Goal: Information Seeking & Learning: Learn about a topic

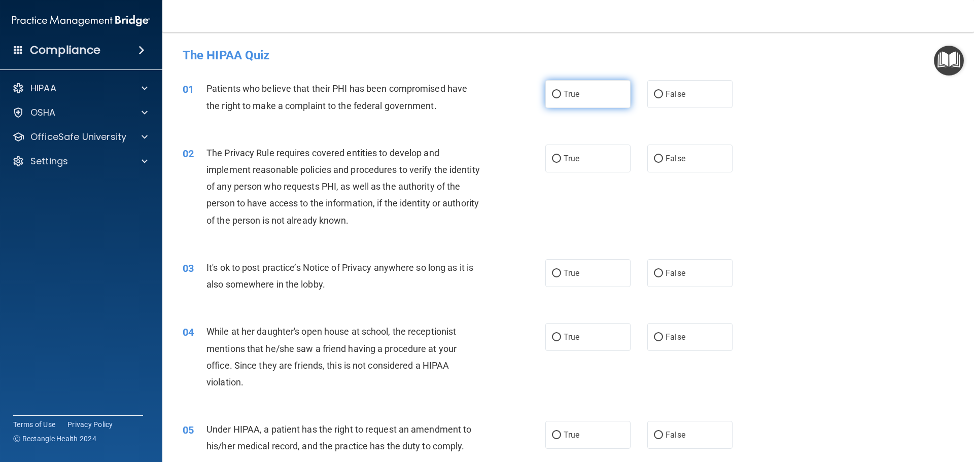
click at [570, 95] on span "True" at bounding box center [572, 94] width 16 height 10
click at [561, 95] on input "True" at bounding box center [556, 95] width 9 height 8
radio input "true"
click at [584, 156] on label "True" at bounding box center [587, 159] width 85 height 28
click at [561, 156] on input "True" at bounding box center [556, 159] width 9 height 8
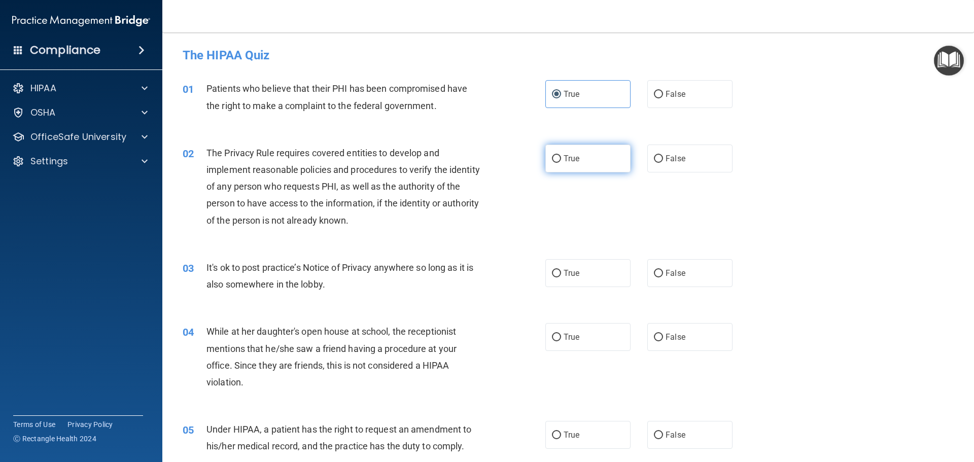
radio input "true"
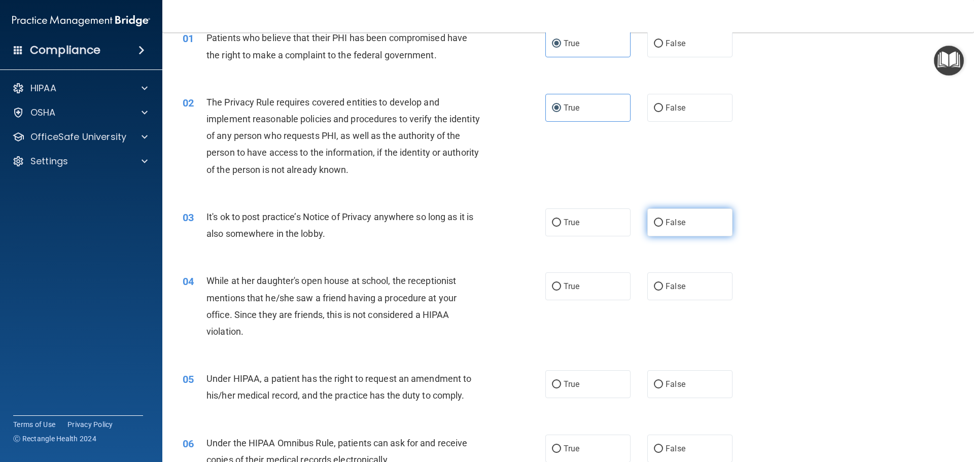
click at [671, 229] on label "False" at bounding box center [689, 223] width 85 height 28
click at [663, 227] on input "False" at bounding box center [658, 223] width 9 height 8
radio input "true"
click at [660, 288] on label "False" at bounding box center [689, 286] width 85 height 28
click at [660, 288] on input "False" at bounding box center [658, 287] width 9 height 8
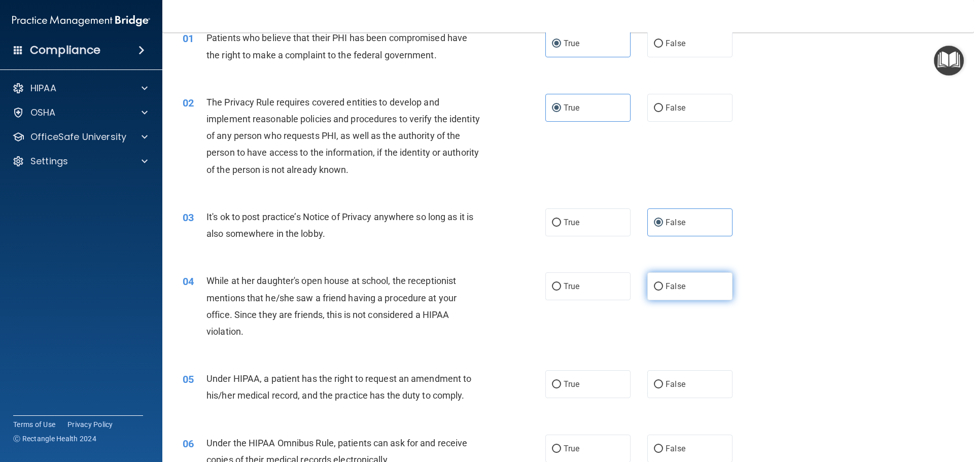
radio input "true"
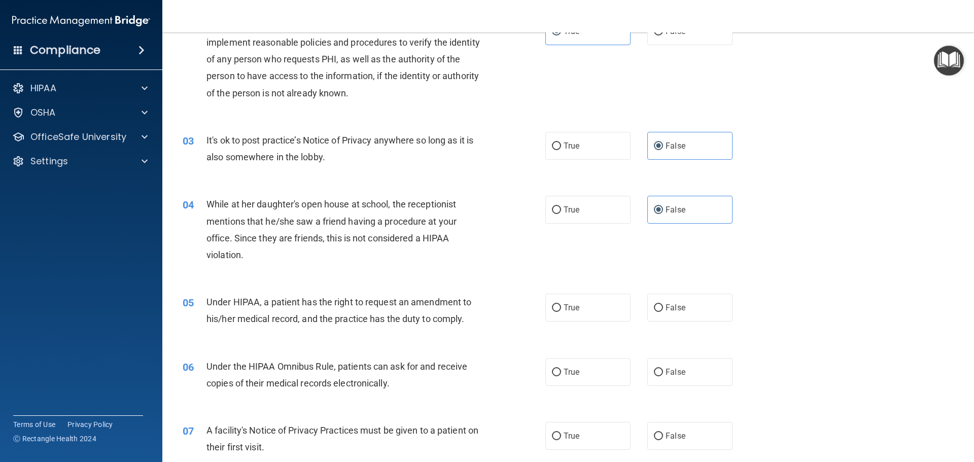
scroll to position [152, 0]
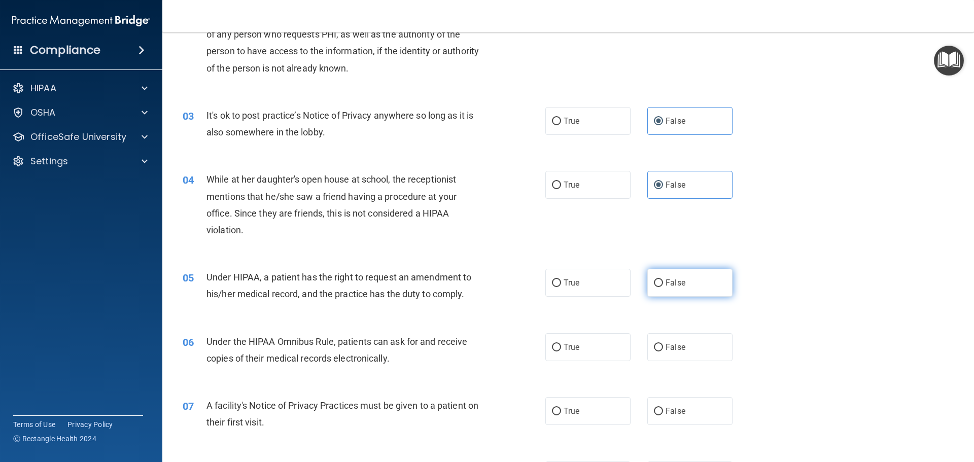
click at [669, 280] on span "False" at bounding box center [676, 283] width 20 height 10
click at [663, 280] on input "False" at bounding box center [658, 284] width 9 height 8
radio input "true"
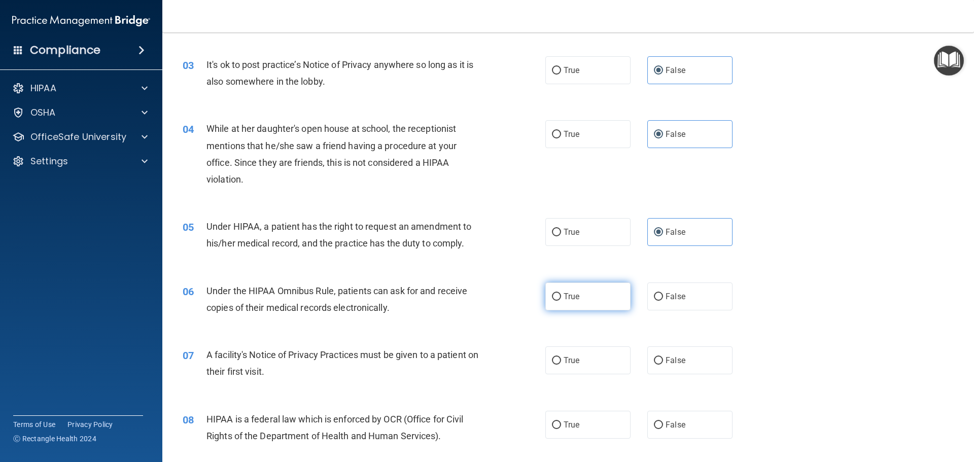
click at [584, 290] on label "True" at bounding box center [587, 297] width 85 height 28
click at [561, 293] on input "True" at bounding box center [556, 297] width 9 height 8
radio input "true"
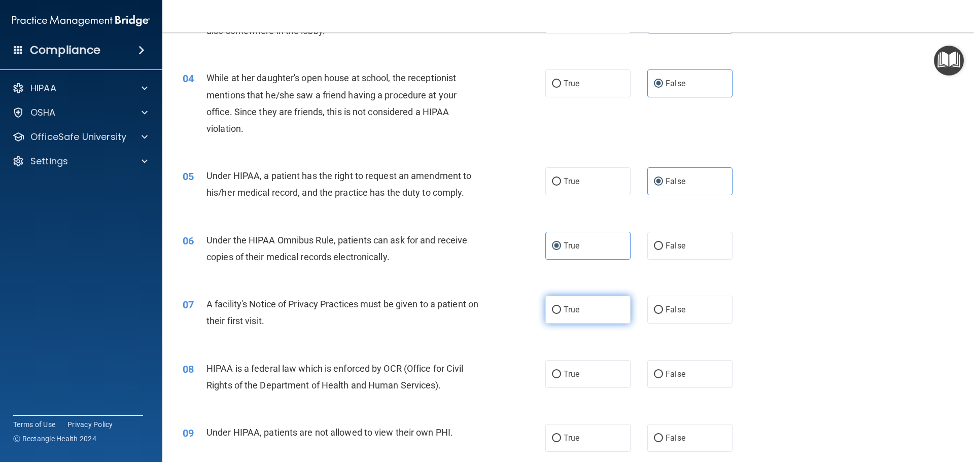
click at [576, 302] on label "True" at bounding box center [587, 310] width 85 height 28
click at [561, 306] on input "True" at bounding box center [556, 310] width 9 height 8
radio input "true"
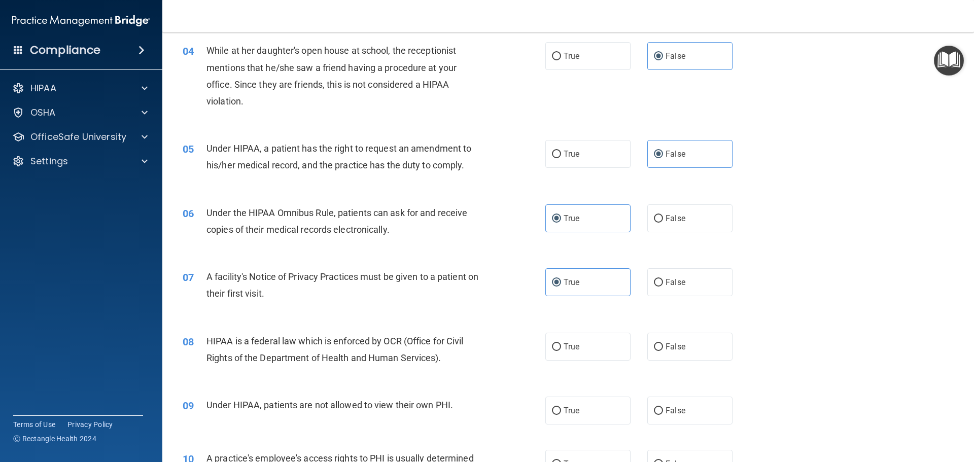
scroll to position [304, 0]
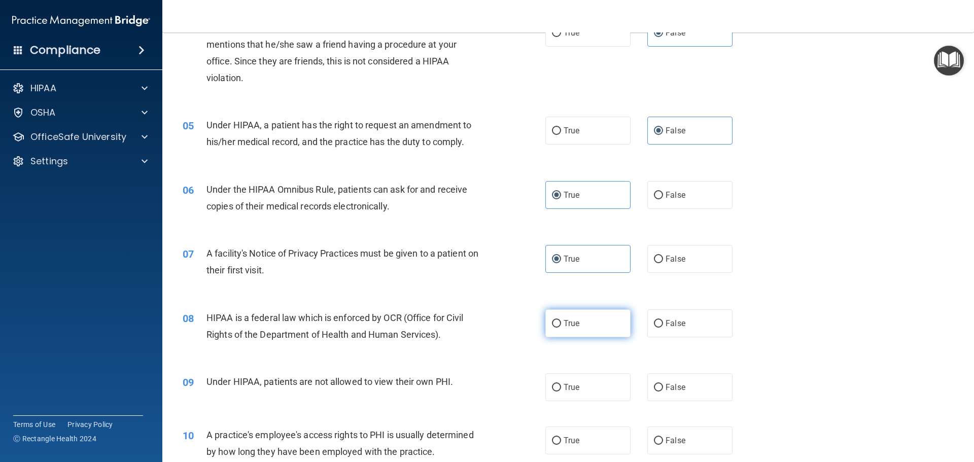
click at [585, 324] on label "True" at bounding box center [587, 324] width 85 height 28
click at [561, 324] on input "True" at bounding box center [556, 324] width 9 height 8
radio input "true"
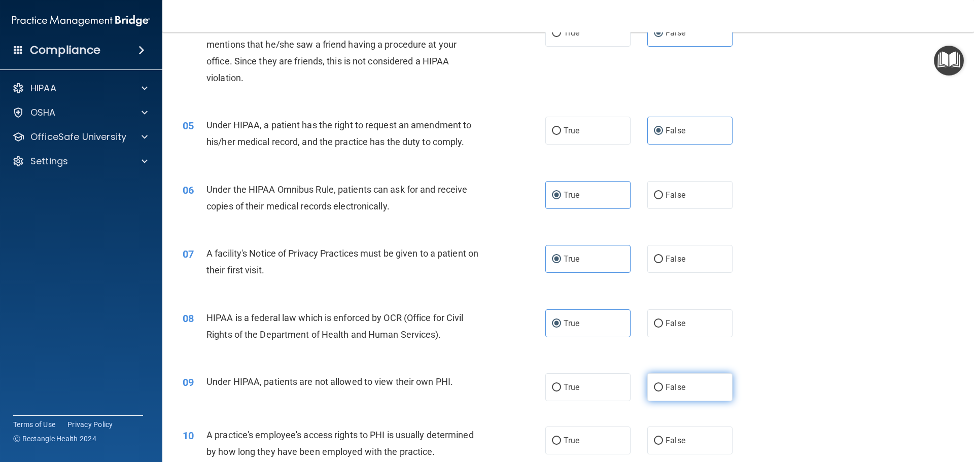
click at [661, 382] on label "False" at bounding box center [689, 387] width 85 height 28
click at [661, 384] on input "False" at bounding box center [658, 388] width 9 height 8
radio input "true"
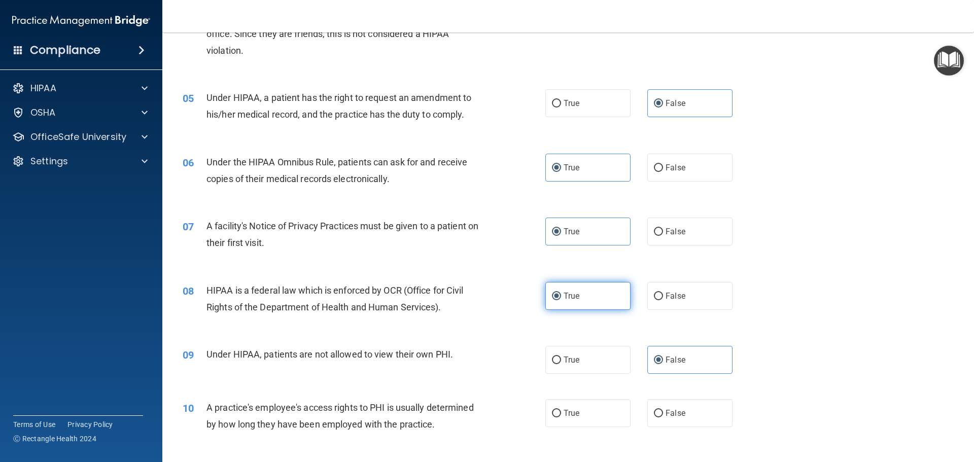
scroll to position [355, 0]
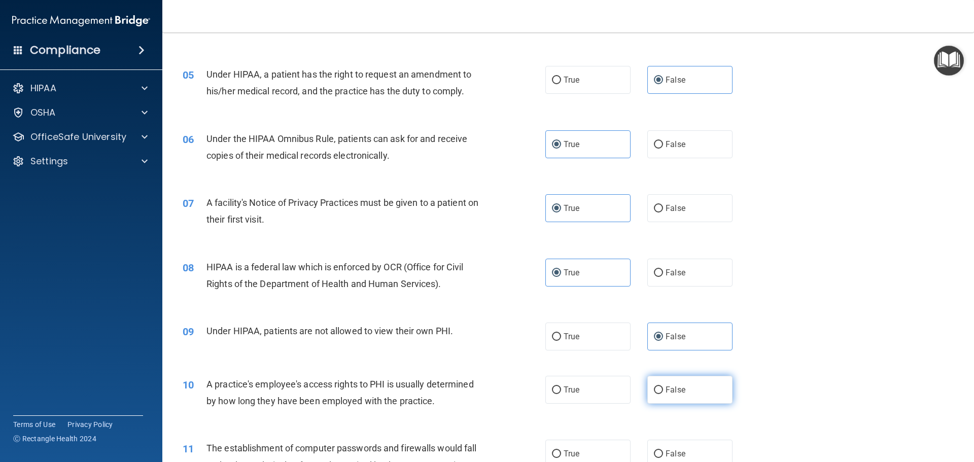
click at [693, 384] on label "False" at bounding box center [689, 390] width 85 height 28
click at [663, 387] on input "False" at bounding box center [658, 391] width 9 height 8
radio input "true"
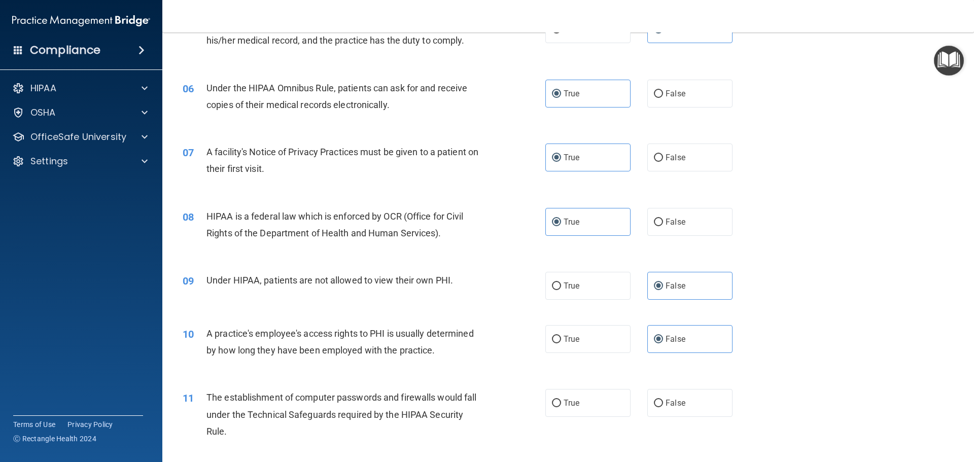
scroll to position [457, 0]
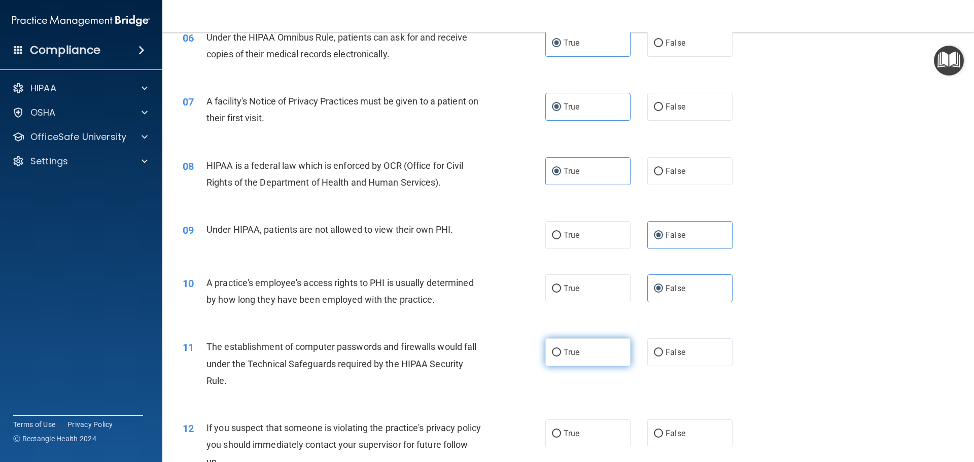
click at [577, 362] on label "True" at bounding box center [587, 352] width 85 height 28
click at [561, 357] on input "True" at bounding box center [556, 353] width 9 height 8
radio input "true"
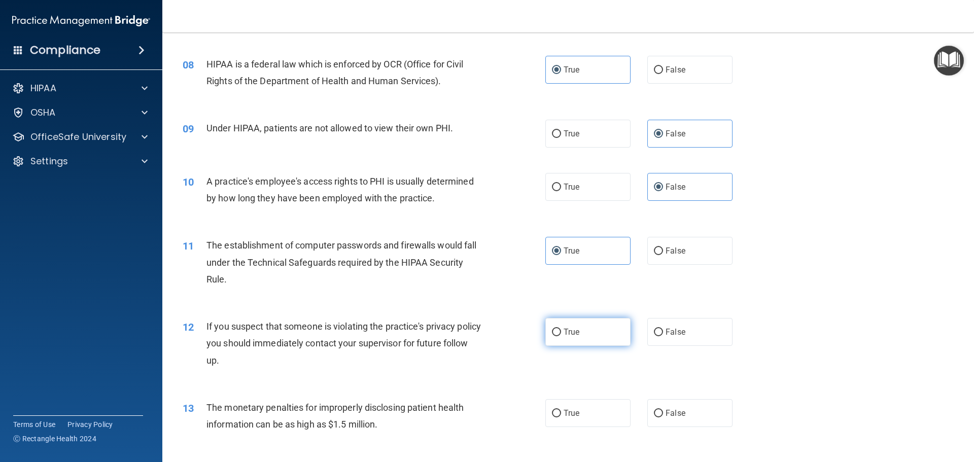
click at [564, 331] on span "True" at bounding box center [572, 332] width 16 height 10
click at [561, 331] on input "True" at bounding box center [556, 333] width 9 height 8
radio input "true"
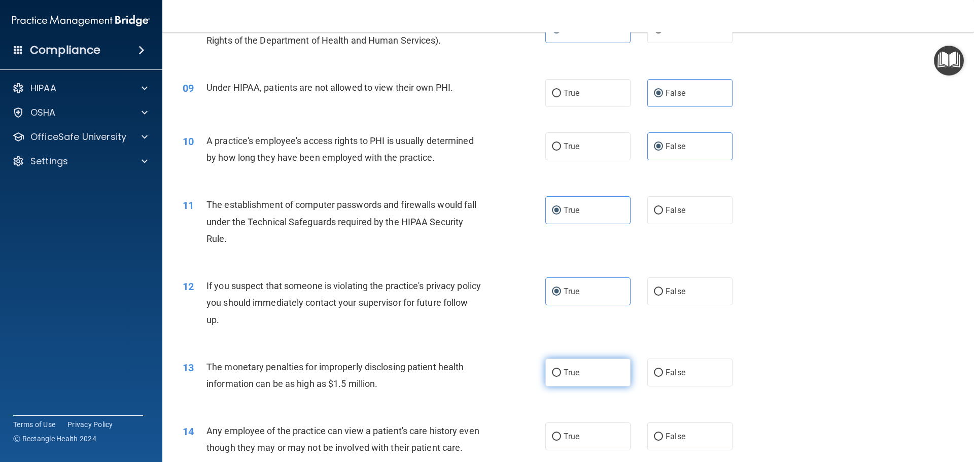
scroll to position [660, 0]
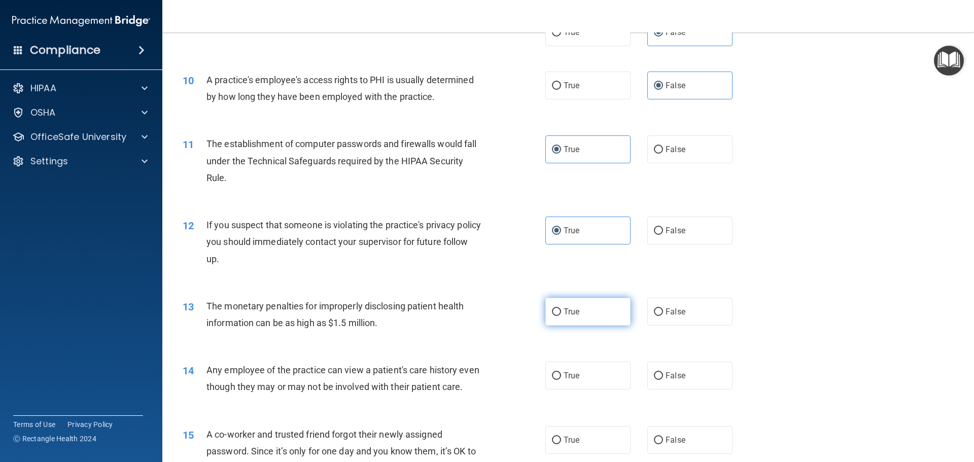
click at [580, 313] on label "True" at bounding box center [587, 312] width 85 height 28
click at [561, 313] on input "True" at bounding box center [556, 313] width 9 height 8
radio input "true"
click at [656, 372] on input "False" at bounding box center [658, 376] width 9 height 8
radio input "true"
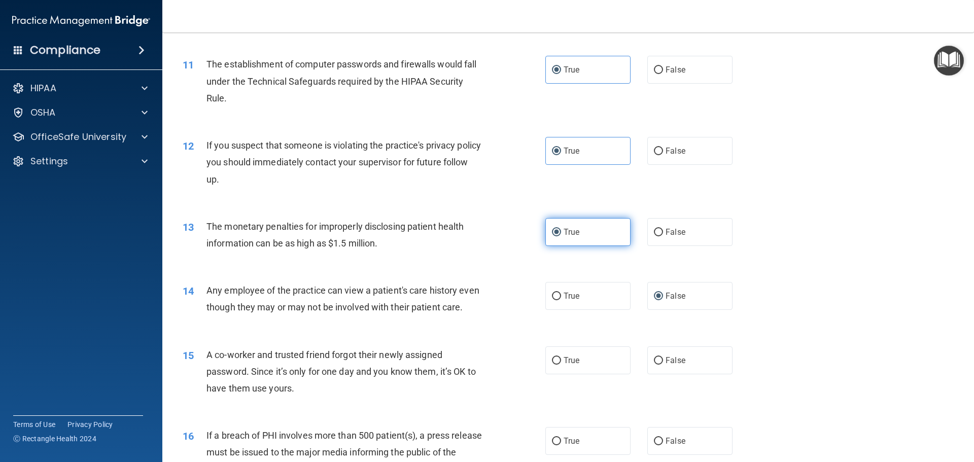
scroll to position [761, 0]
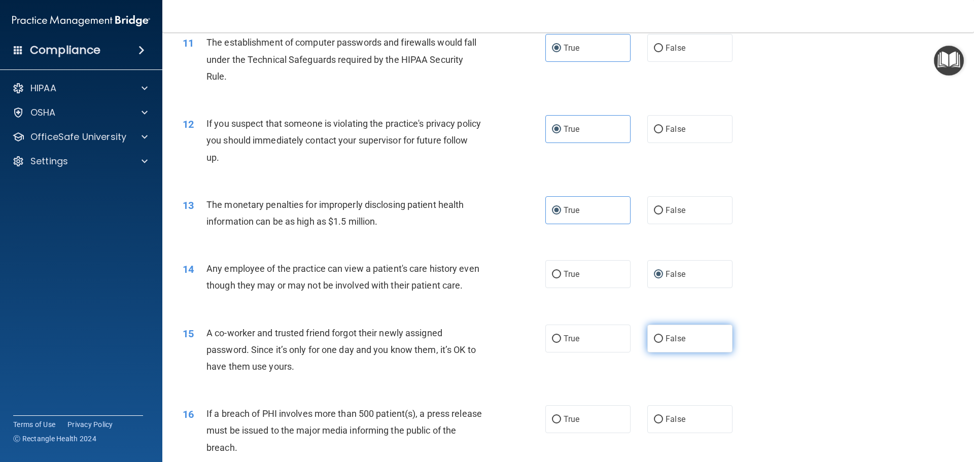
click at [709, 345] on label "False" at bounding box center [689, 339] width 85 height 28
click at [663, 343] on input "False" at bounding box center [658, 339] width 9 height 8
radio input "true"
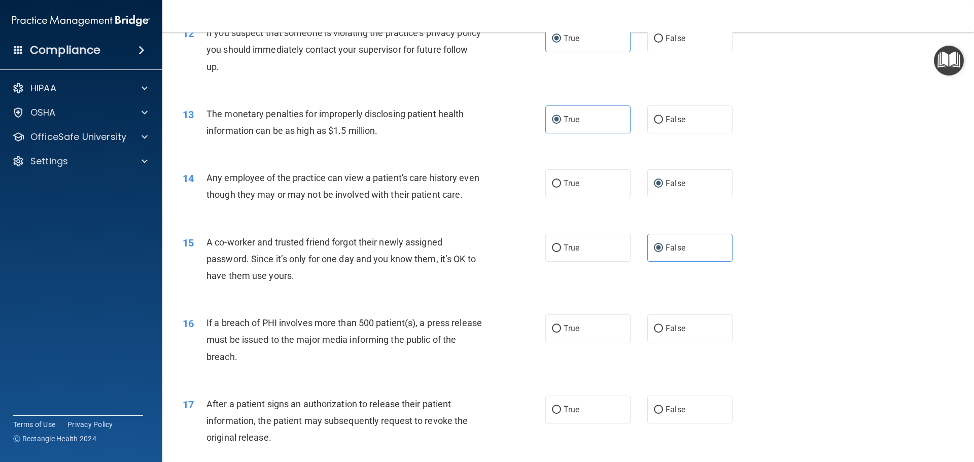
scroll to position [863, 0]
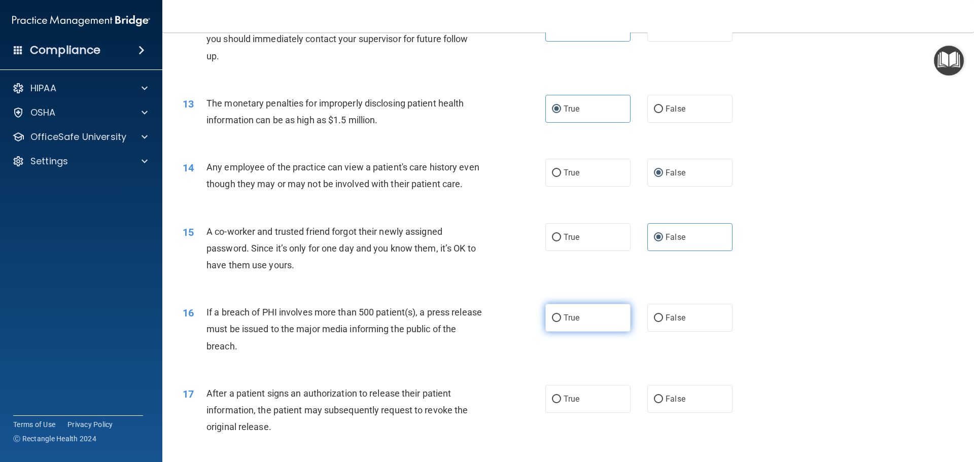
click at [561, 327] on label "True" at bounding box center [587, 318] width 85 height 28
click at [561, 322] on input "True" at bounding box center [556, 319] width 9 height 8
radio input "true"
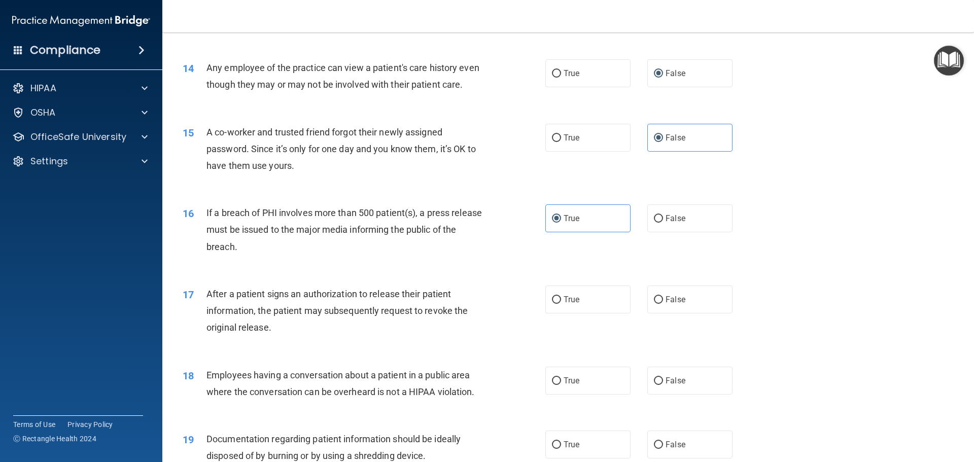
scroll to position [964, 0]
click at [564, 312] on label "True" at bounding box center [587, 298] width 85 height 28
click at [561, 302] on input "True" at bounding box center [556, 298] width 9 height 8
radio input "true"
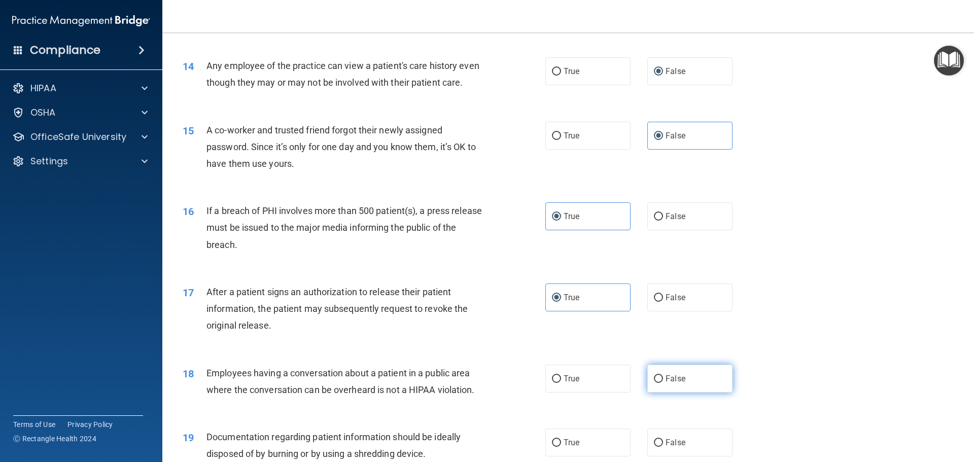
click at [672, 384] on span "False" at bounding box center [676, 379] width 20 height 10
click at [663, 383] on input "False" at bounding box center [658, 379] width 9 height 8
radio input "true"
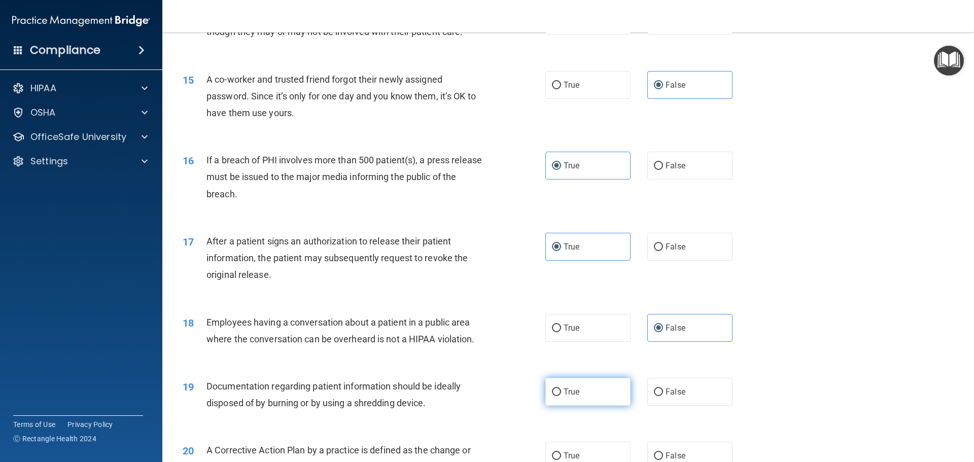
click at [587, 406] on label "True" at bounding box center [587, 392] width 85 height 28
click at [561, 396] on input "True" at bounding box center [556, 393] width 9 height 8
radio input "true"
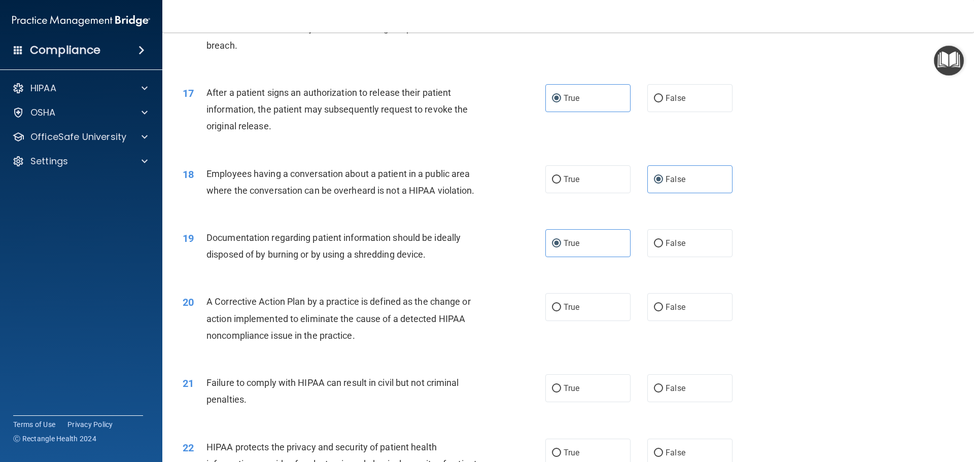
scroll to position [1167, 0]
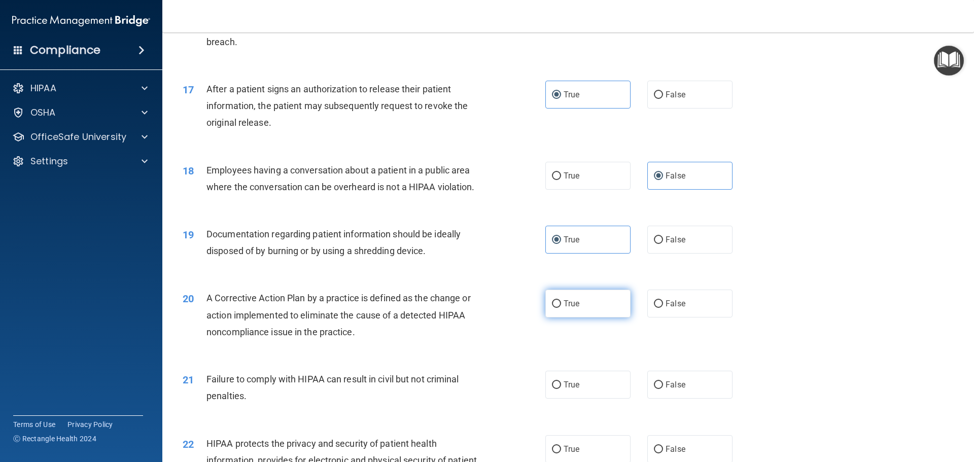
click at [572, 318] on label "True" at bounding box center [587, 304] width 85 height 28
click at [561, 308] on input "True" at bounding box center [556, 304] width 9 height 8
radio input "true"
click at [672, 390] on span "False" at bounding box center [676, 385] width 20 height 10
click at [663, 389] on input "False" at bounding box center [658, 386] width 9 height 8
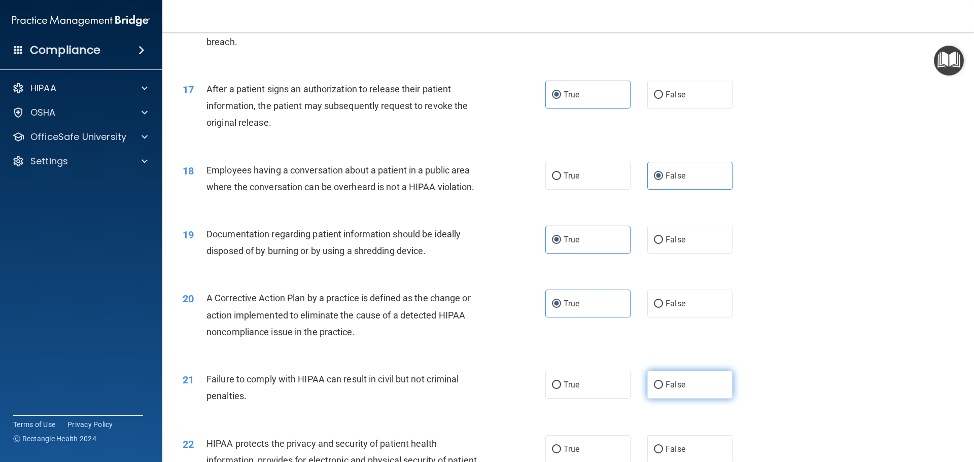
radio input "true"
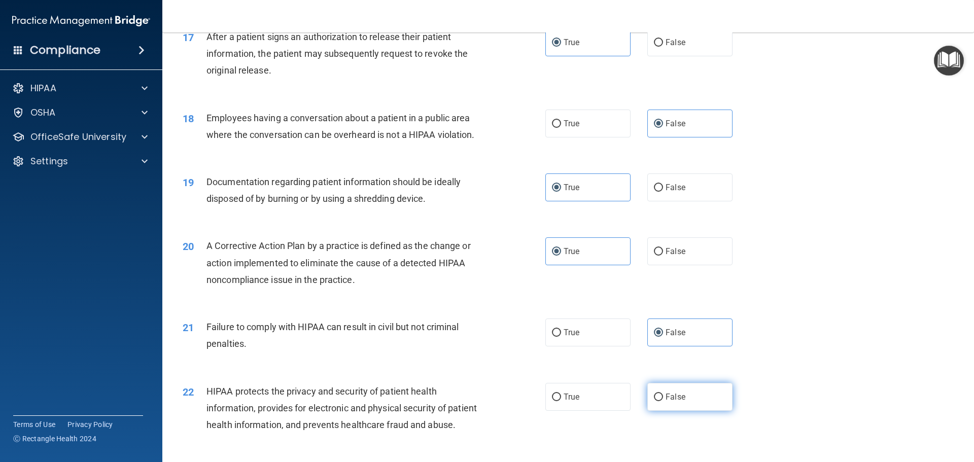
scroll to position [1269, 0]
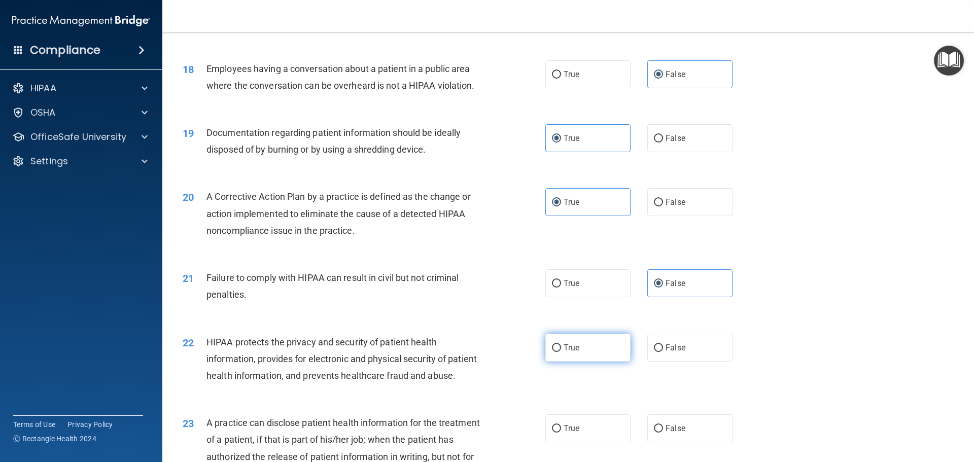
click at [598, 362] on label "True" at bounding box center [587, 348] width 85 height 28
click at [561, 352] on input "True" at bounding box center [556, 349] width 9 height 8
radio input "true"
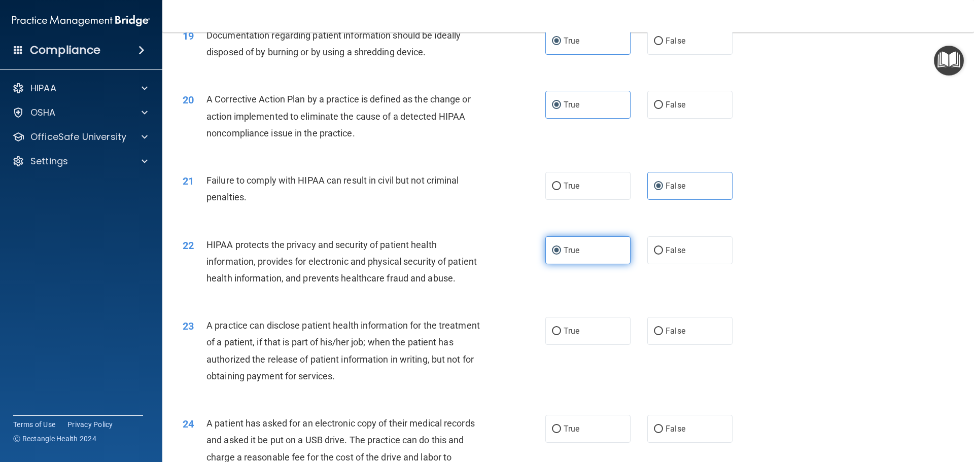
scroll to position [1370, 0]
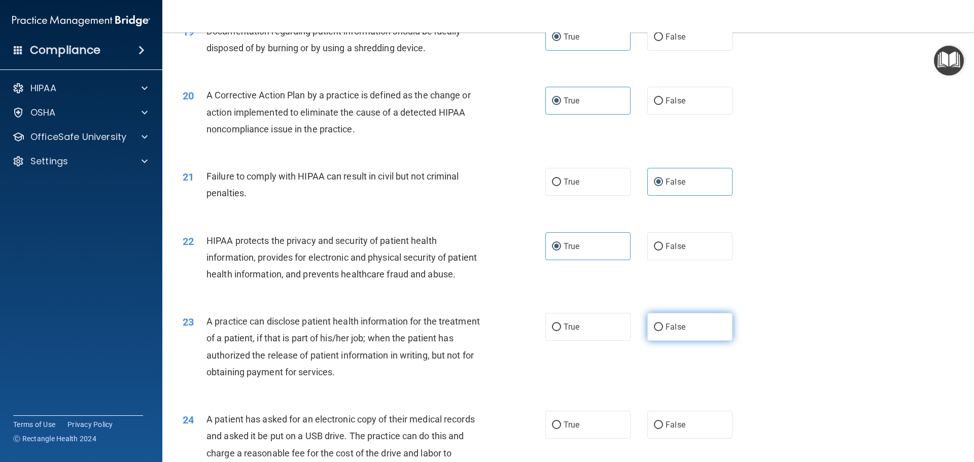
click at [647, 341] on label "False" at bounding box center [689, 327] width 85 height 28
click at [654, 331] on input "False" at bounding box center [658, 328] width 9 height 8
radio input "true"
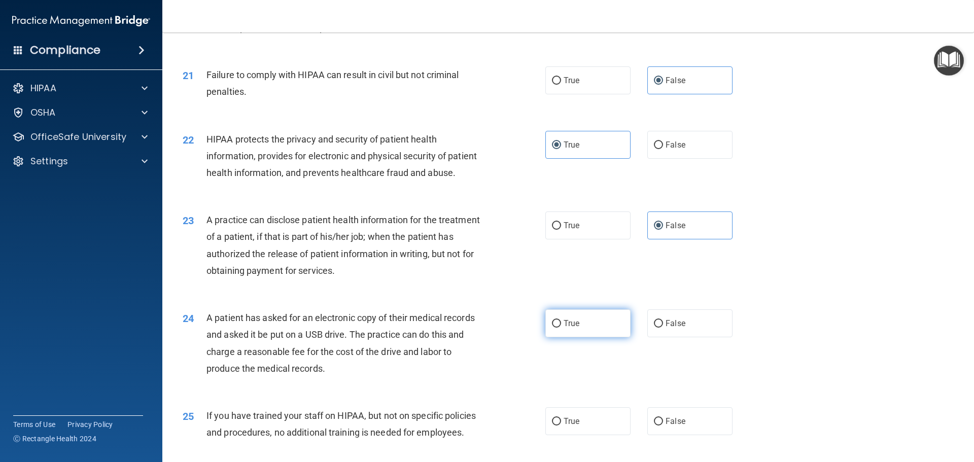
click at [595, 337] on label "True" at bounding box center [587, 324] width 85 height 28
click at [561, 328] on input "True" at bounding box center [556, 324] width 9 height 8
radio input "true"
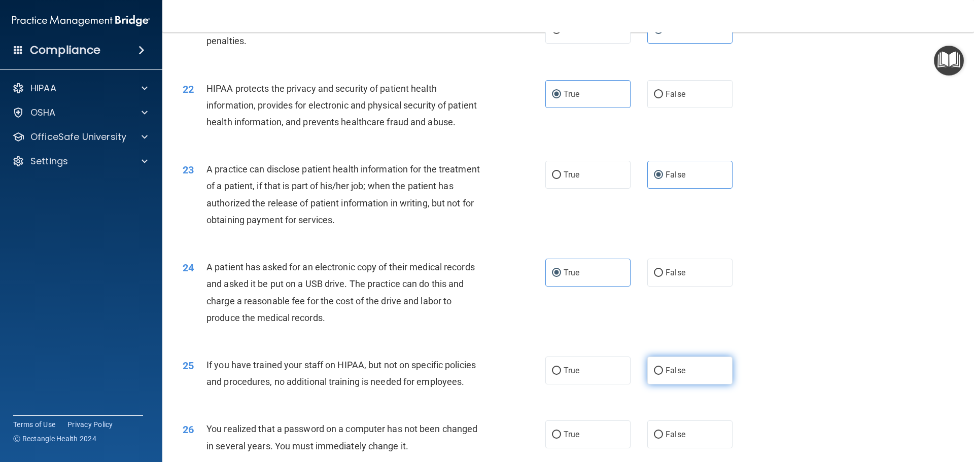
click at [664, 385] on label "False" at bounding box center [689, 371] width 85 height 28
click at [663, 375] on input "False" at bounding box center [658, 371] width 9 height 8
radio input "true"
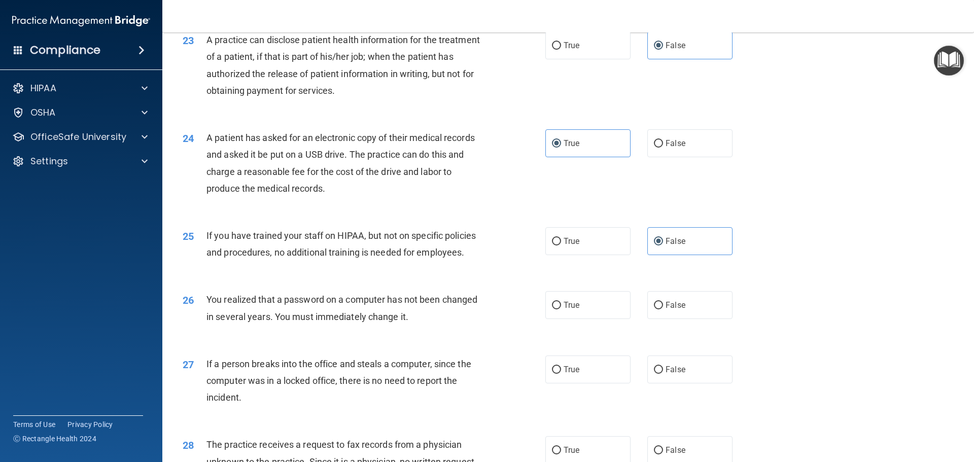
scroll to position [1674, 0]
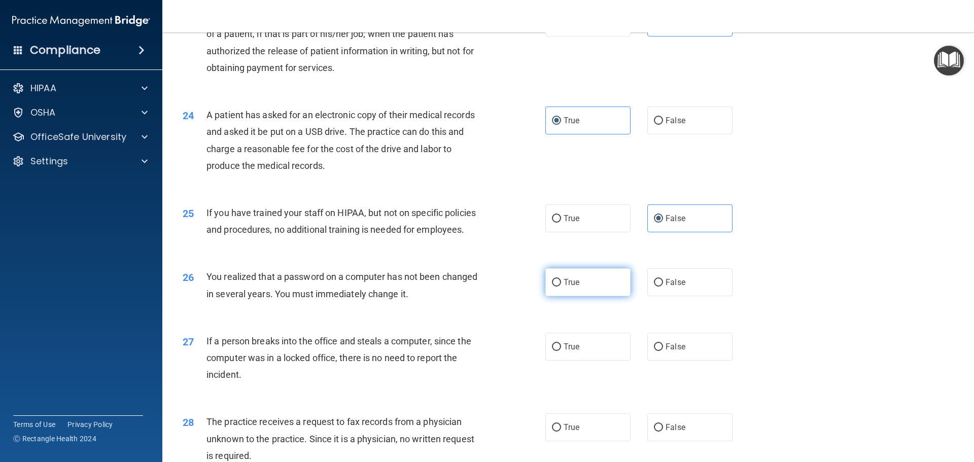
click at [599, 296] on label "True" at bounding box center [587, 282] width 85 height 28
click at [561, 287] on input "True" at bounding box center [556, 283] width 9 height 8
radio input "true"
click at [668, 361] on label "False" at bounding box center [689, 347] width 85 height 28
click at [663, 351] on input "False" at bounding box center [658, 348] width 9 height 8
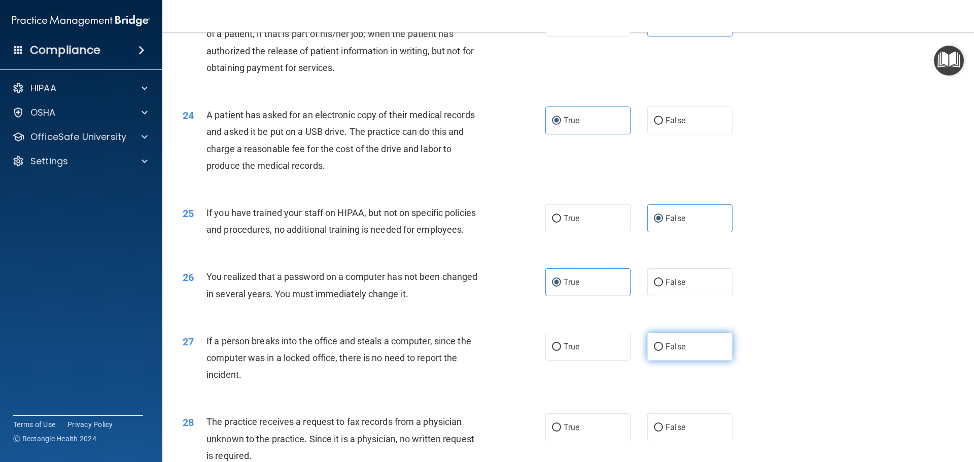
radio input "true"
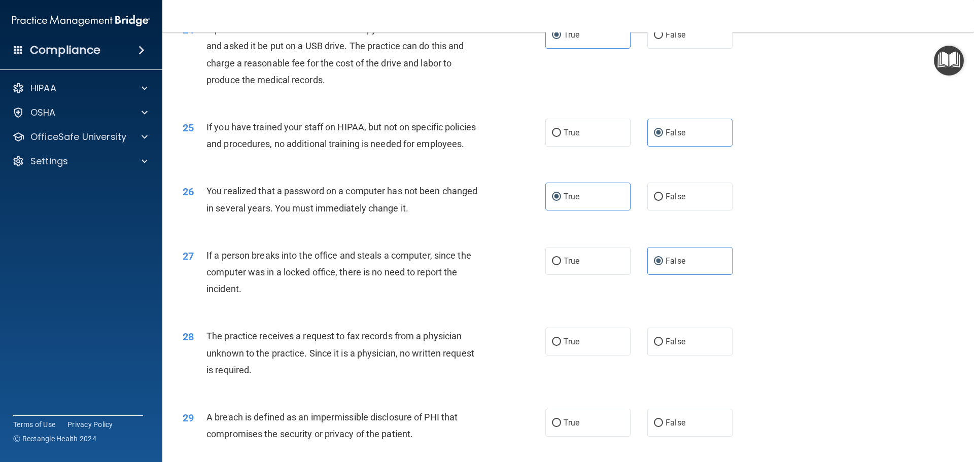
scroll to position [1776, 0]
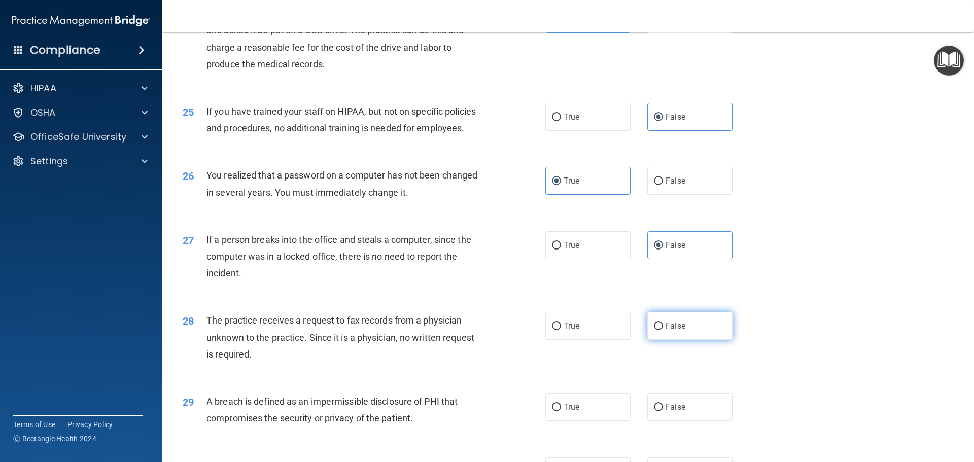
click at [657, 330] on input "False" at bounding box center [658, 327] width 9 height 8
radio input "true"
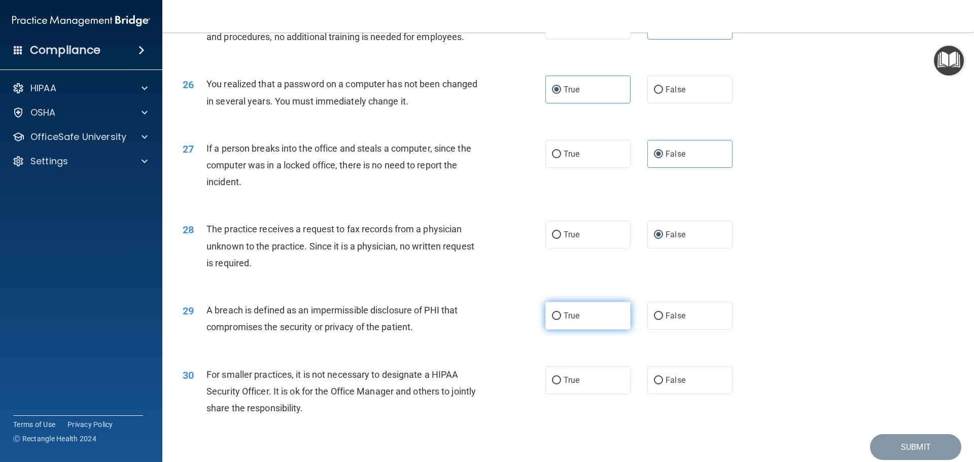
scroll to position [1877, 0]
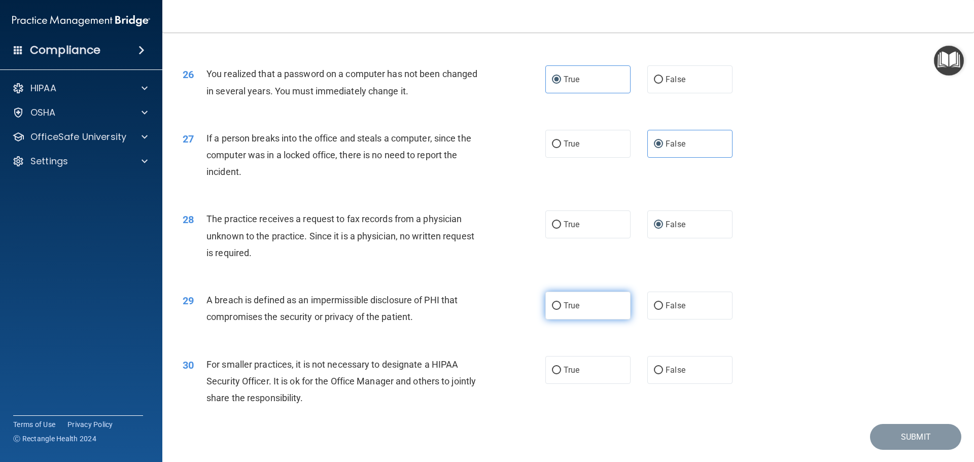
click at [587, 320] on label "True" at bounding box center [587, 306] width 85 height 28
click at [561, 310] on input "True" at bounding box center [556, 306] width 9 height 8
radio input "true"
click at [666, 375] on span "False" at bounding box center [676, 370] width 20 height 10
click at [663, 374] on input "False" at bounding box center [658, 371] width 9 height 8
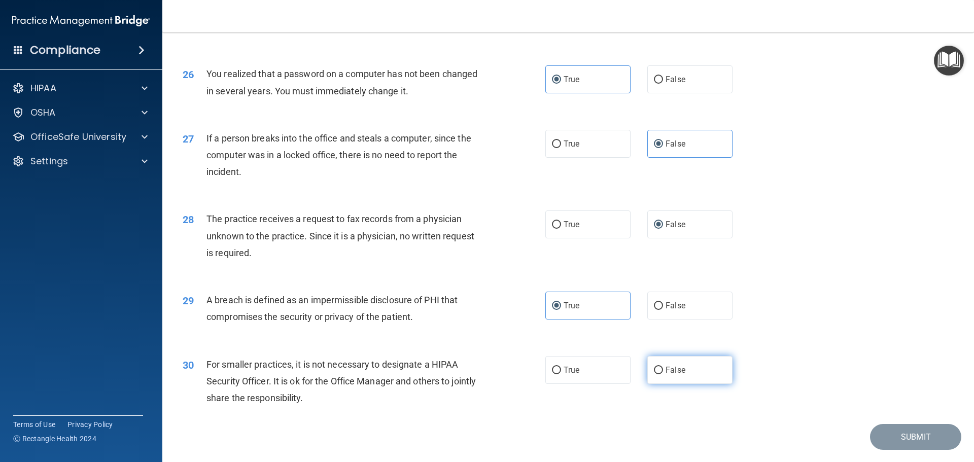
radio input "true"
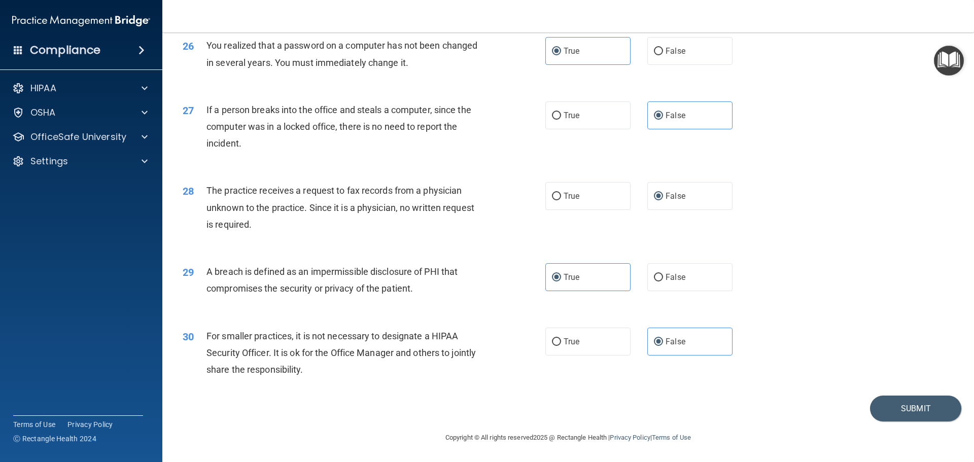
scroll to position [1939, 0]
click at [917, 407] on button "Submit" at bounding box center [915, 409] width 91 height 26
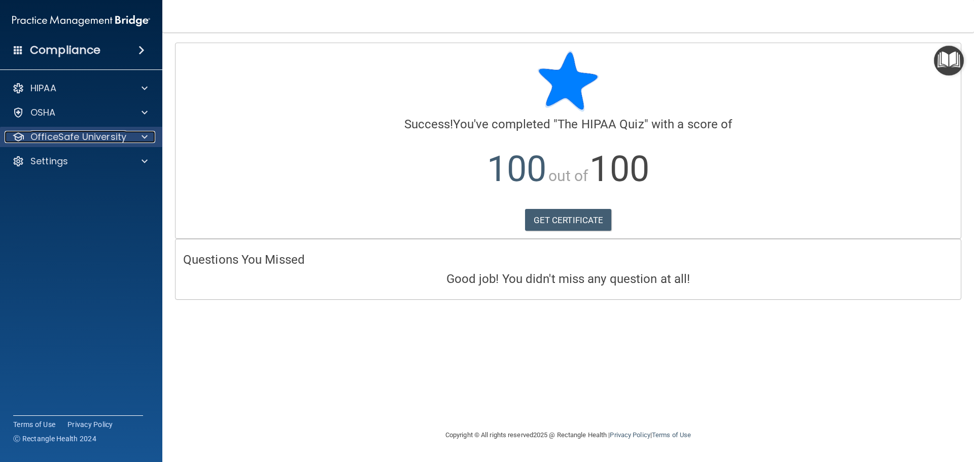
click at [85, 142] on p "OfficeSafe University" at bounding box center [78, 137] width 96 height 12
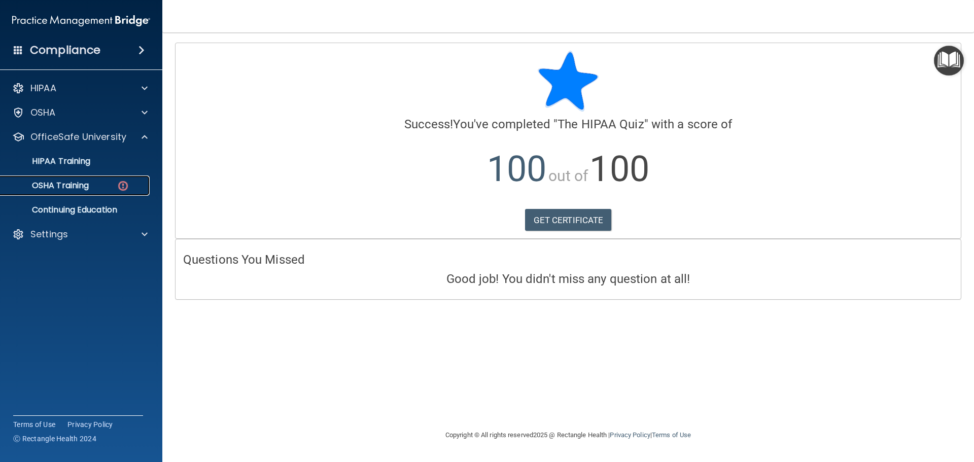
click at [131, 185] on div "OSHA Training" at bounding box center [76, 186] width 139 height 10
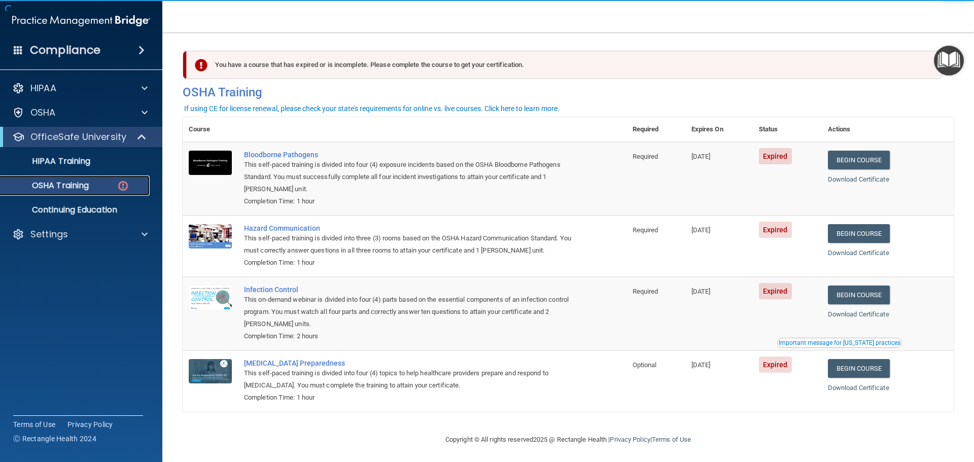
scroll to position [5, 0]
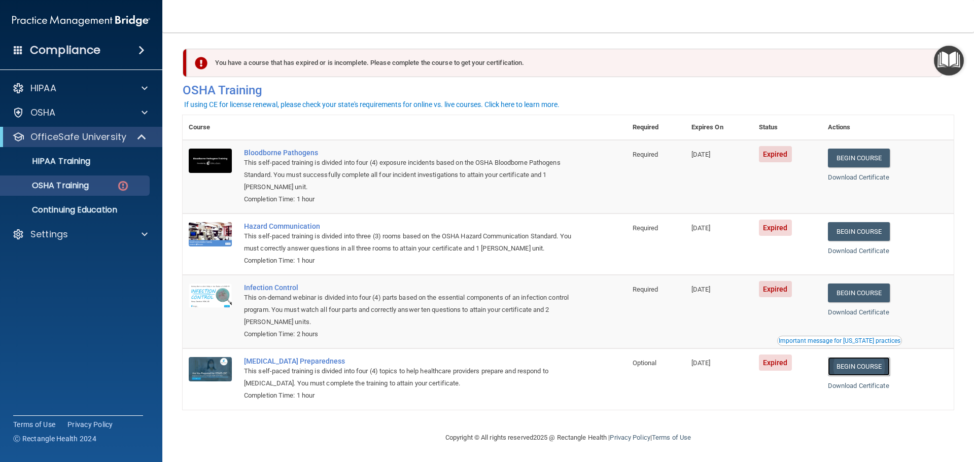
click at [864, 357] on link "Begin Course" at bounding box center [859, 366] width 62 height 19
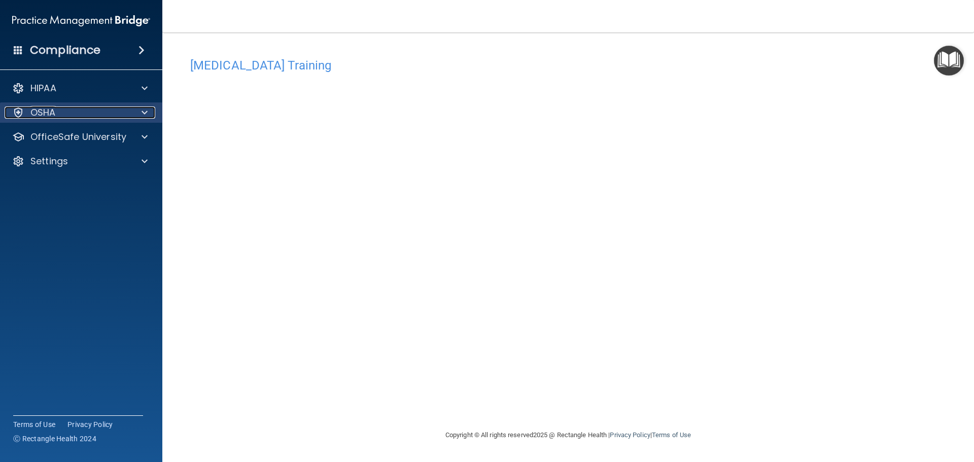
click at [111, 111] on div "OSHA" at bounding box center [68, 113] width 126 height 12
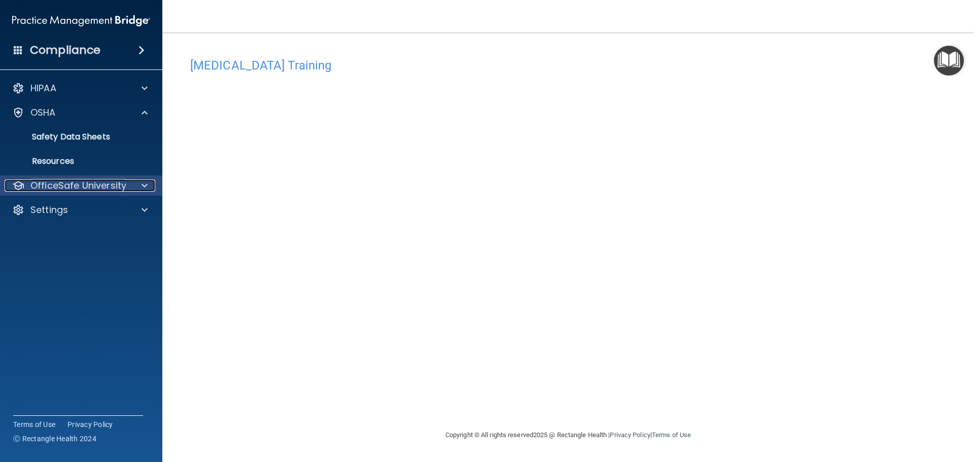
click at [83, 180] on p "OfficeSafe University" at bounding box center [78, 186] width 96 height 12
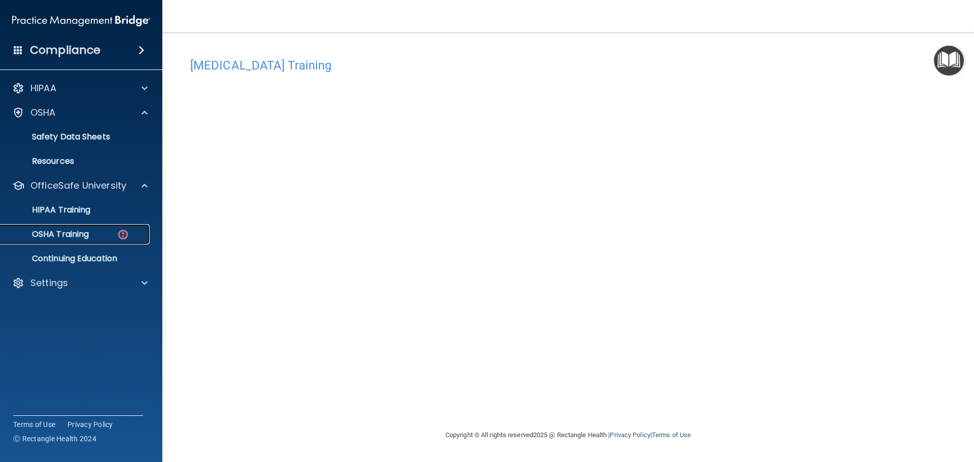
click at [71, 233] on p "OSHA Training" at bounding box center [48, 234] width 82 height 10
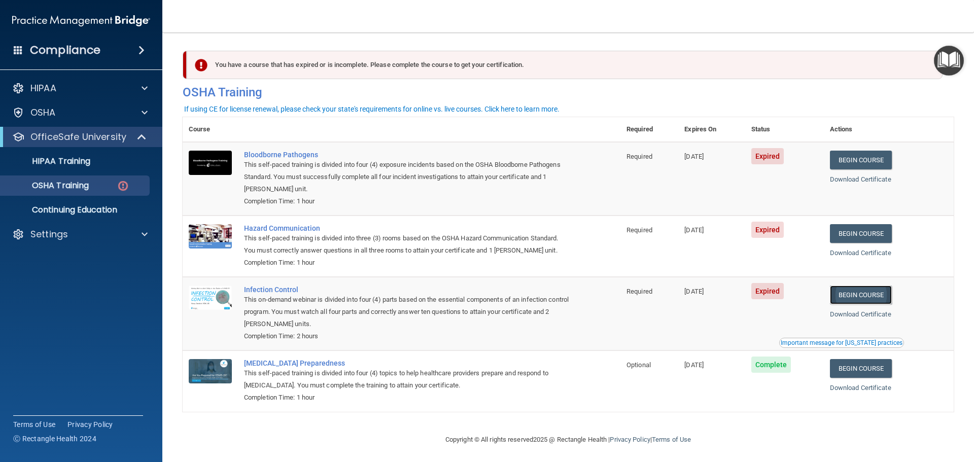
click at [869, 295] on link "Begin Course" at bounding box center [861, 295] width 62 height 19
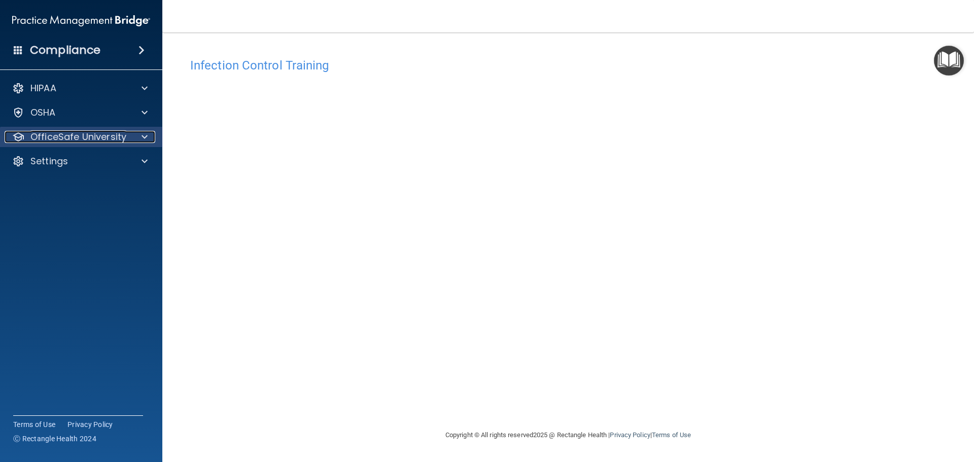
click at [123, 140] on p "OfficeSafe University" at bounding box center [78, 137] width 96 height 12
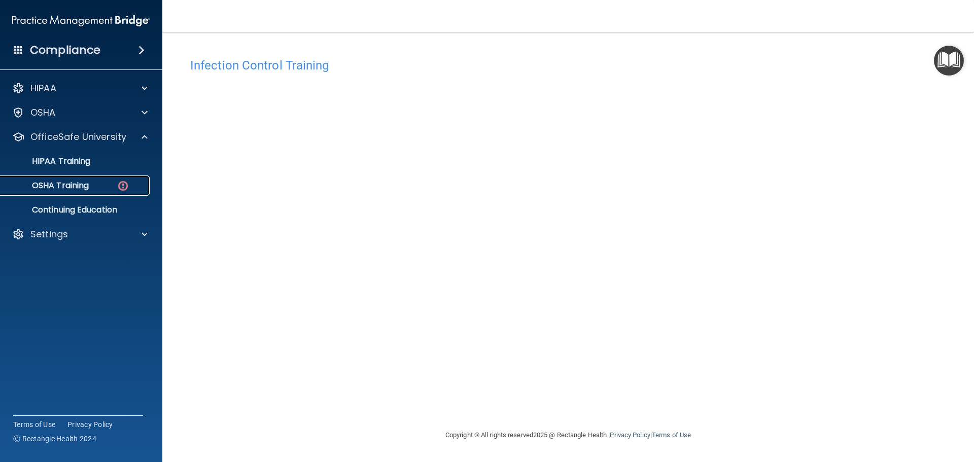
click at [109, 185] on div "OSHA Training" at bounding box center [76, 186] width 139 height 10
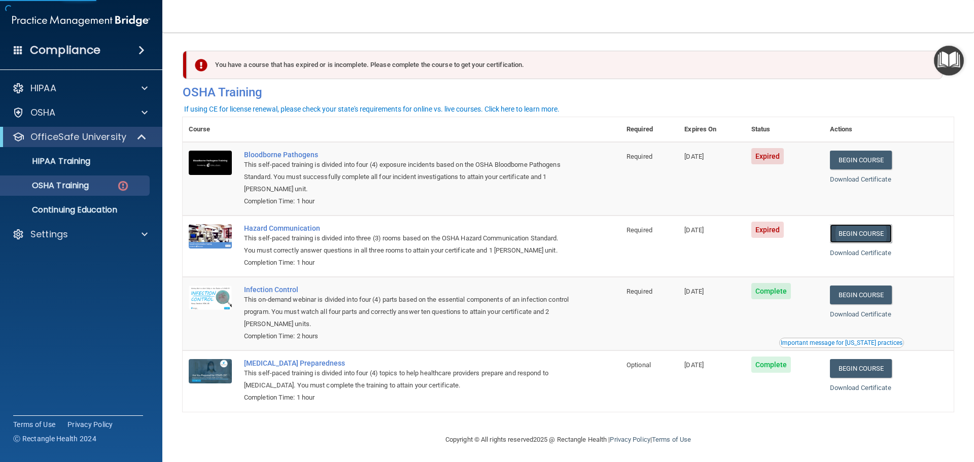
click at [857, 242] on link "Begin Course" at bounding box center [861, 233] width 62 height 19
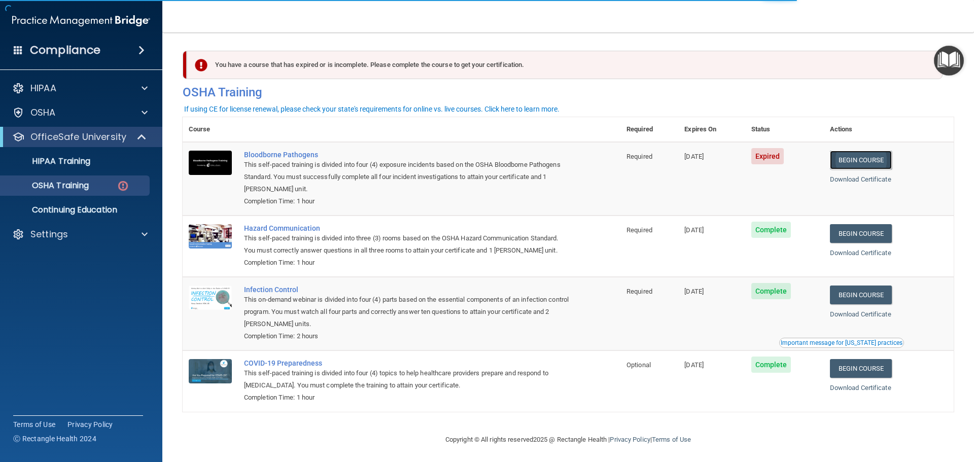
click at [851, 166] on link "Begin Course" at bounding box center [861, 160] width 62 height 19
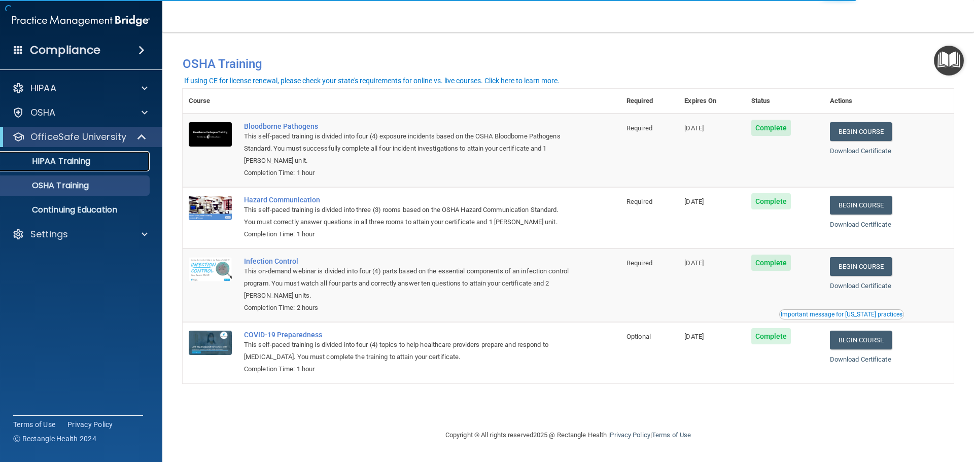
click at [92, 162] on div "HIPAA Training" at bounding box center [76, 161] width 139 height 10
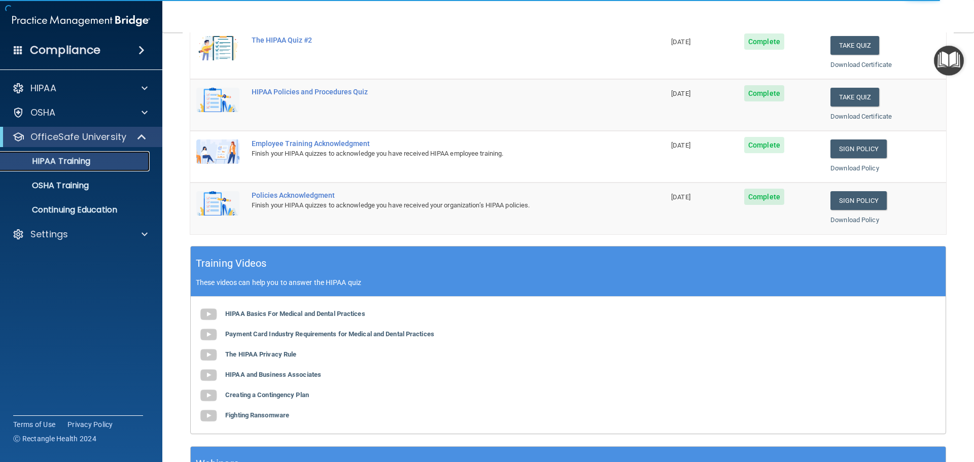
scroll to position [302, 0]
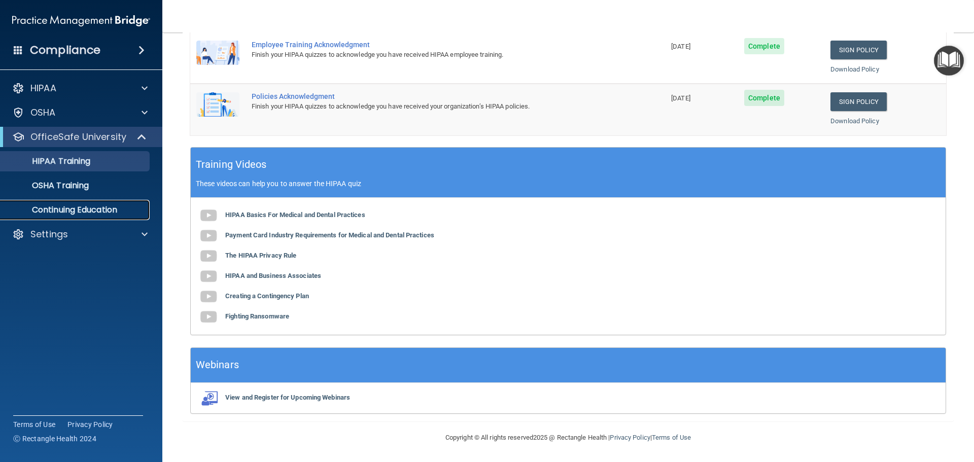
click at [74, 205] on p "Continuing Education" at bounding box center [76, 210] width 139 height 10
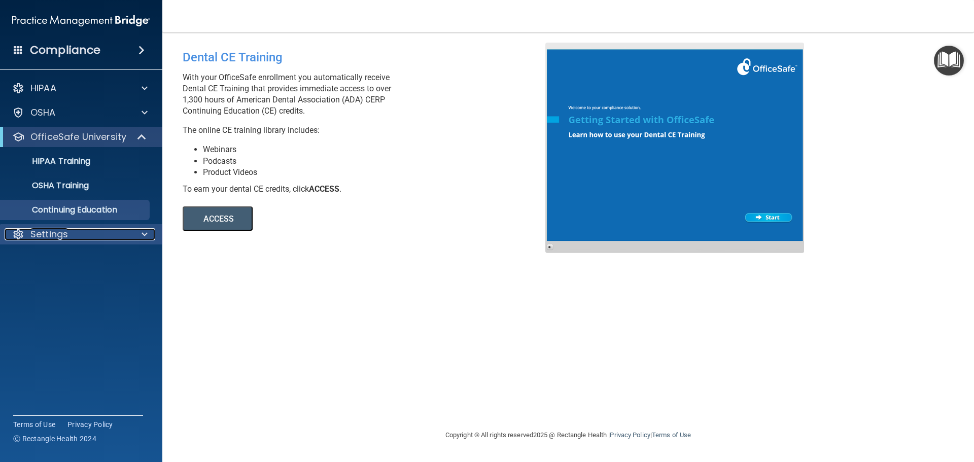
click at [110, 232] on div "Settings" at bounding box center [68, 234] width 126 height 12
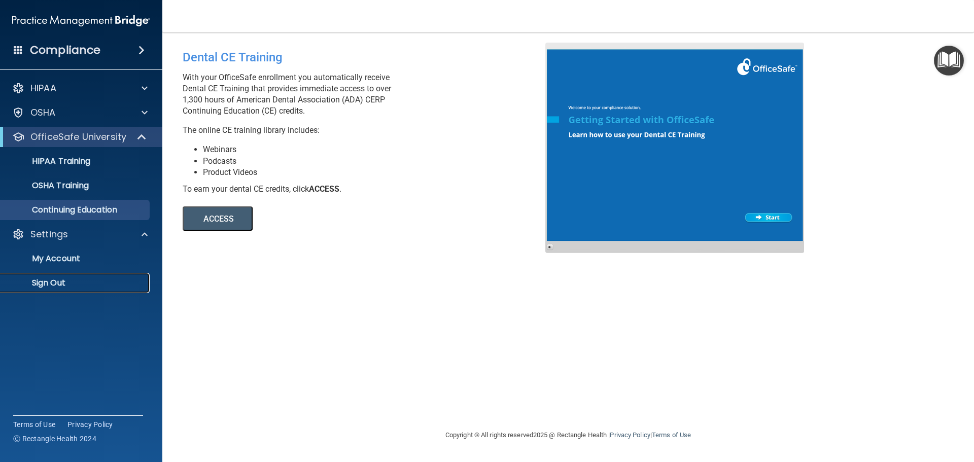
click at [64, 285] on p "Sign Out" at bounding box center [76, 283] width 139 height 10
